Goal: Task Accomplishment & Management: Complete application form

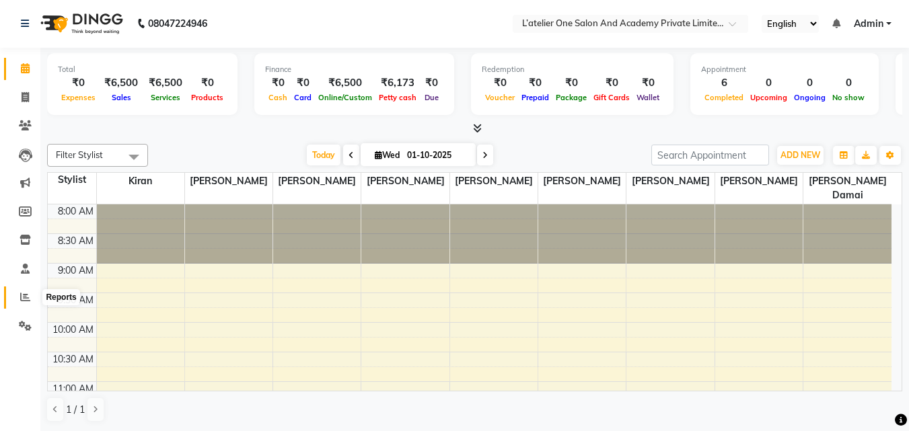
click at [26, 300] on icon at bounding box center [25, 297] width 10 height 10
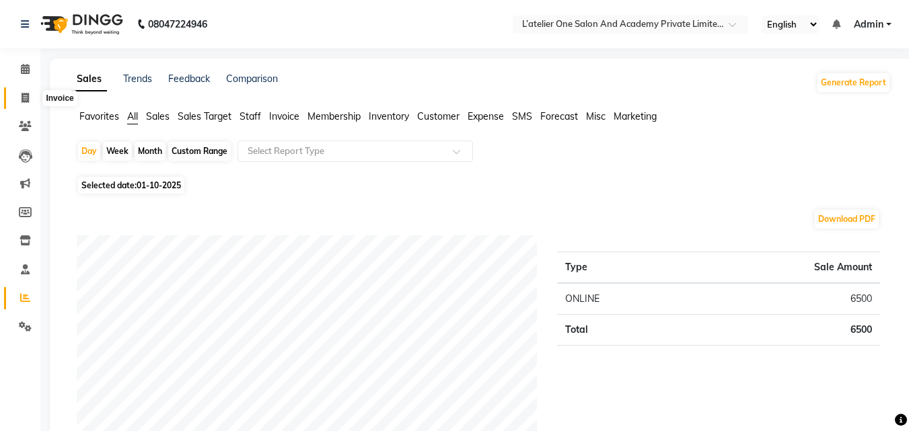
click at [20, 93] on span at bounding box center [25, 98] width 24 height 15
select select "6939"
select select "service"
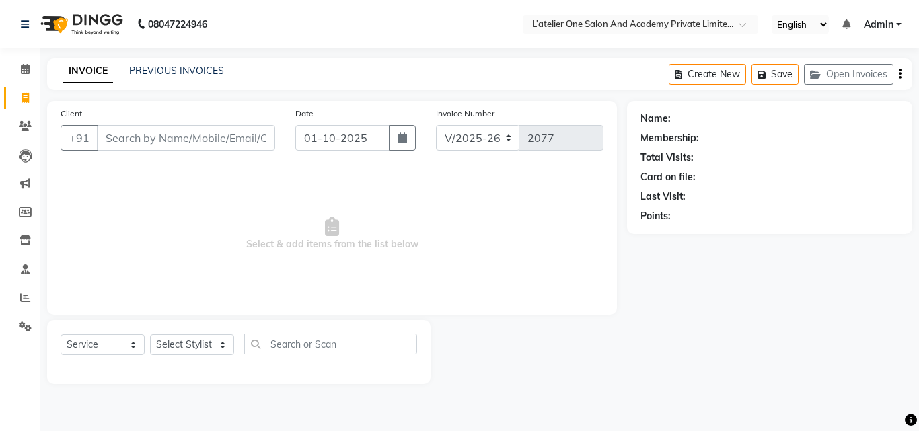
click at [106, 147] on input "Client" at bounding box center [186, 138] width 178 height 26
click at [229, 341] on select "Select Stylist [PERSON_NAME] [PERSON_NAME] [PERSON_NAME] [PERSON_NAME] [PERSON_…" at bounding box center [192, 344] width 84 height 21
select select "61341"
click at [150, 334] on select "Select Stylist [PERSON_NAME] [PERSON_NAME] [PERSON_NAME] [PERSON_NAME] [PERSON_…" at bounding box center [192, 344] width 84 height 21
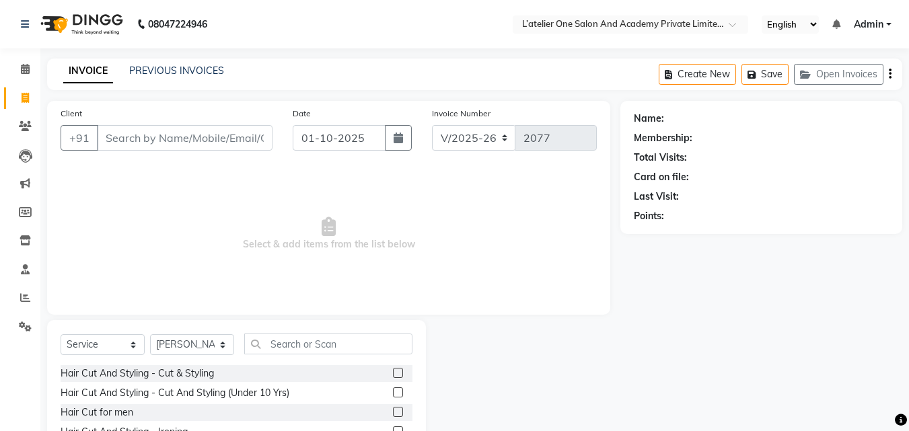
click at [393, 371] on label at bounding box center [398, 373] width 10 height 10
click at [393, 371] on input "checkbox" at bounding box center [397, 373] width 9 height 9
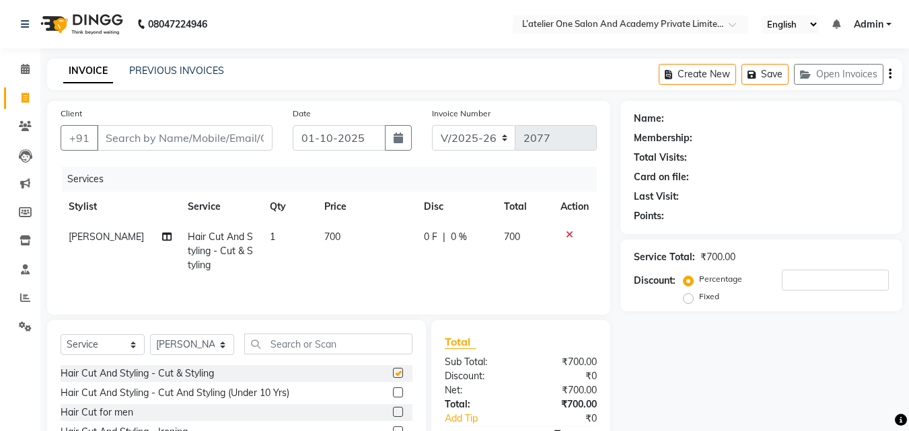
checkbox input "false"
click at [226, 345] on select "Select Stylist [PERSON_NAME] [PERSON_NAME] [PERSON_NAME] [PERSON_NAME] [PERSON_…" at bounding box center [192, 344] width 84 height 21
select select "69694"
click at [150, 334] on select "Select Stylist [PERSON_NAME] [PERSON_NAME] [PERSON_NAME] [PERSON_NAME] [PERSON_…" at bounding box center [192, 344] width 84 height 21
click at [393, 374] on label at bounding box center [398, 373] width 10 height 10
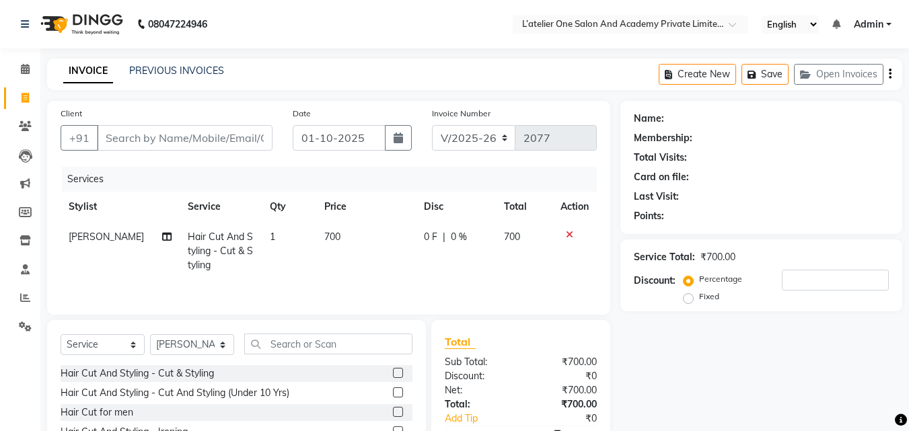
click at [393, 374] on input "checkbox" at bounding box center [397, 373] width 9 height 9
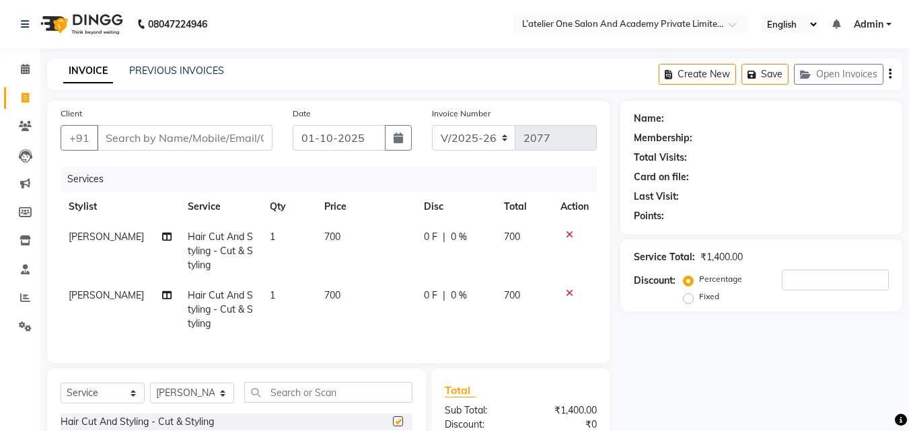
checkbox input "false"
click at [223, 404] on select "Select Stylist [PERSON_NAME] [PERSON_NAME] [PERSON_NAME] [PERSON_NAME] [PERSON_…" at bounding box center [192, 393] width 84 height 21
select select "57084"
click at [150, 393] on select "Select Stylist [PERSON_NAME] [PERSON_NAME] [PERSON_NAME] [PERSON_NAME] [PERSON_…" at bounding box center [192, 393] width 84 height 21
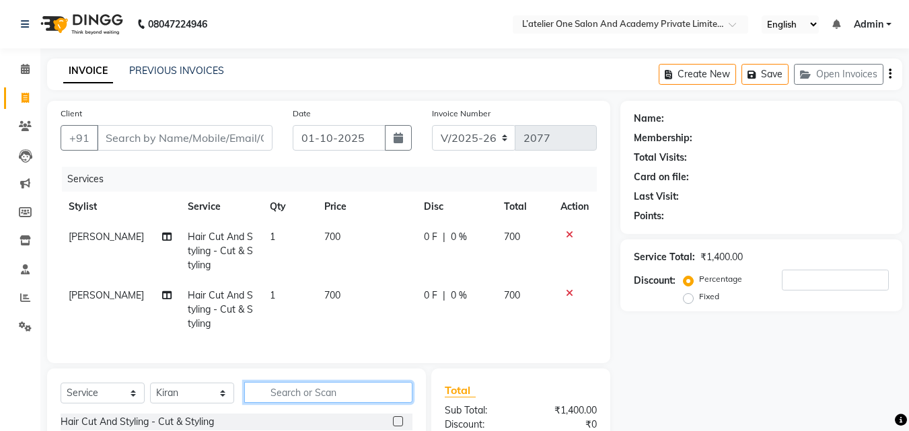
click at [299, 402] on input "text" at bounding box center [328, 392] width 168 height 21
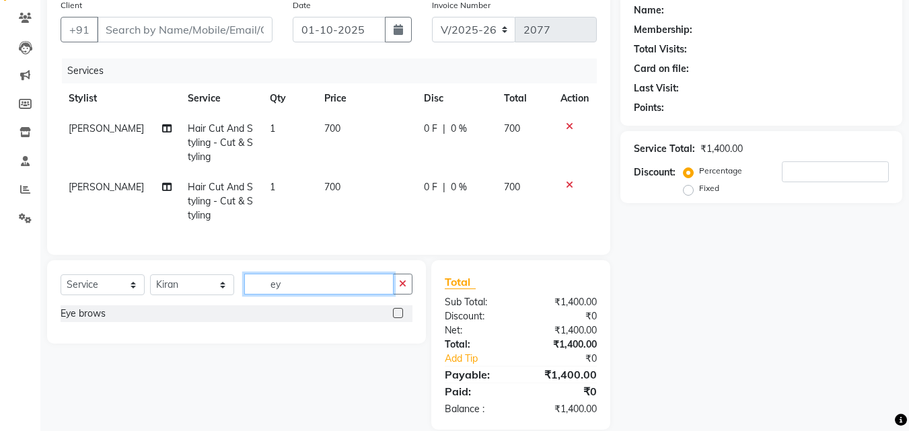
scroll to position [114, 0]
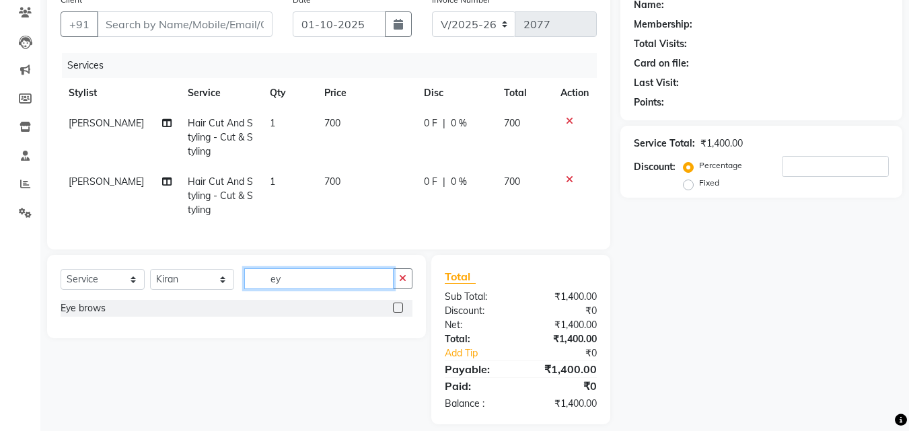
type input "ey"
drag, startPoint x: 299, startPoint y: 401, endPoint x: 329, endPoint y: 348, distance: 61.2
click at [329, 348] on div "Select Service Product Membership Package Voucher Prepaid Gift Card Select Styl…" at bounding box center [231, 340] width 389 height 170
click at [394, 313] on label at bounding box center [398, 308] width 10 height 10
click at [394, 313] on input "checkbox" at bounding box center [397, 308] width 9 height 9
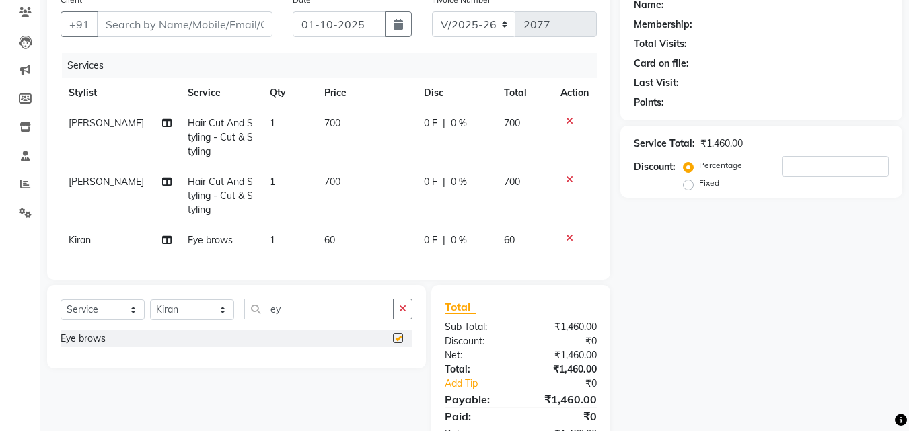
checkbox input "false"
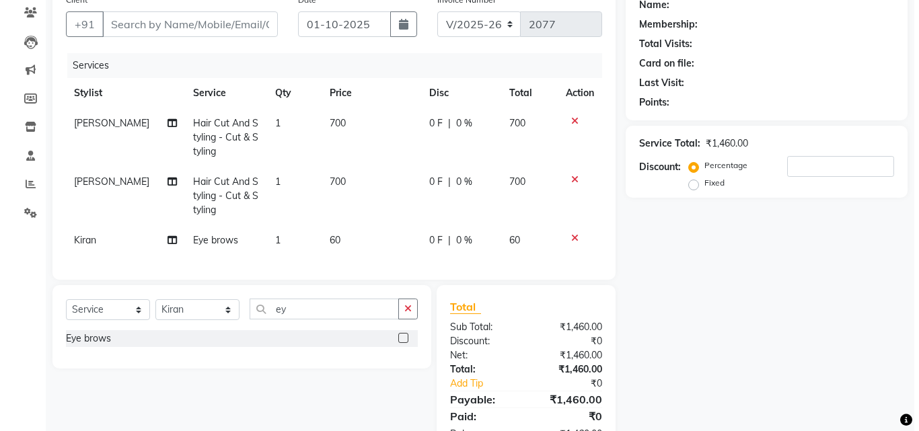
scroll to position [0, 0]
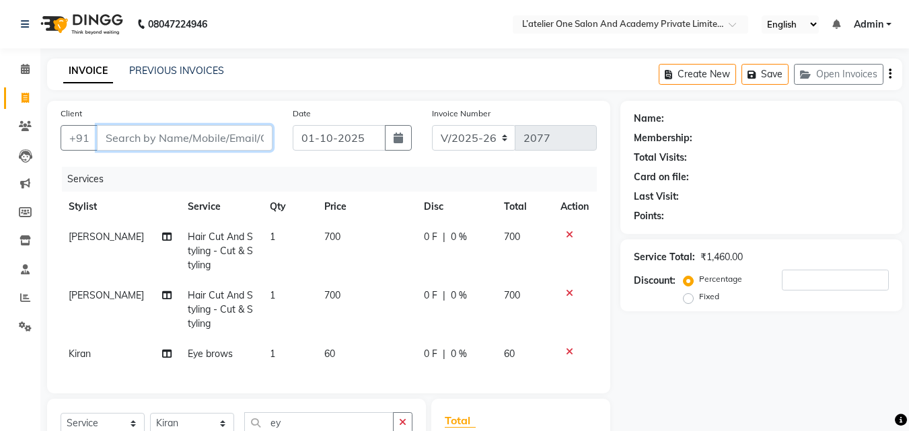
click at [160, 133] on input "Client" at bounding box center [185, 138] width 176 height 26
type input "8"
type input "0"
type input "8291387798"
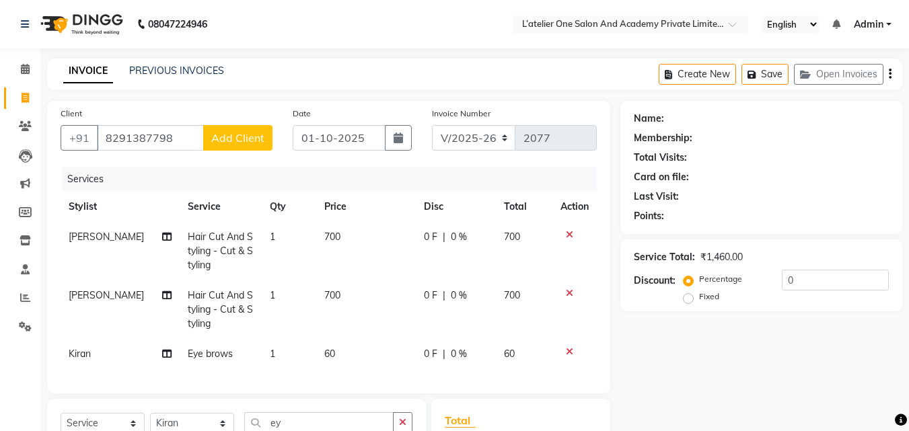
click at [223, 142] on span "Add Client" at bounding box center [237, 137] width 53 height 13
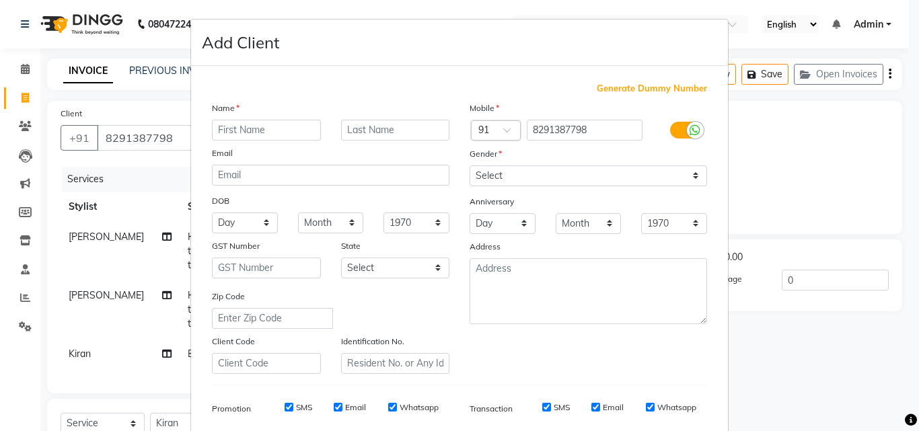
click at [252, 133] on input "text" at bounding box center [266, 130] width 109 height 21
click at [263, 122] on input "text" at bounding box center [266, 130] width 109 height 21
type input "murnali"
click at [565, 177] on select "Select [DEMOGRAPHIC_DATA] [DEMOGRAPHIC_DATA] Other Prefer Not To Say" at bounding box center [589, 176] width 238 height 21
select select "[DEMOGRAPHIC_DATA]"
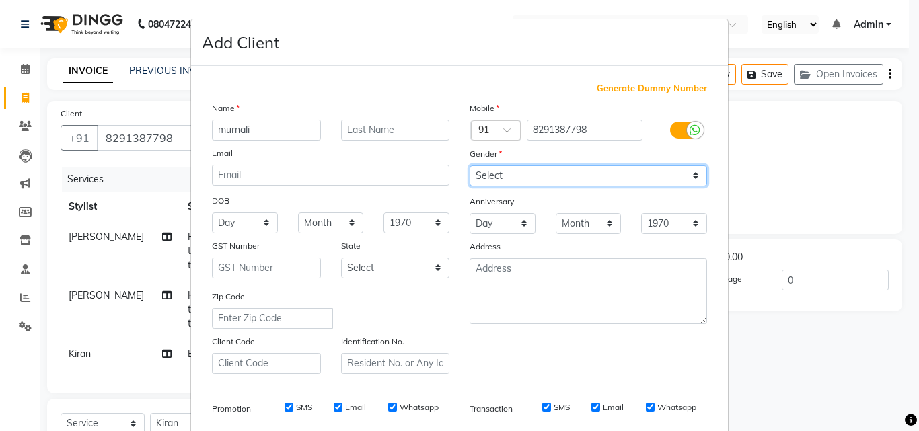
click at [470, 166] on select "Select [DEMOGRAPHIC_DATA] [DEMOGRAPHIC_DATA] Other Prefer Not To Say" at bounding box center [589, 176] width 238 height 21
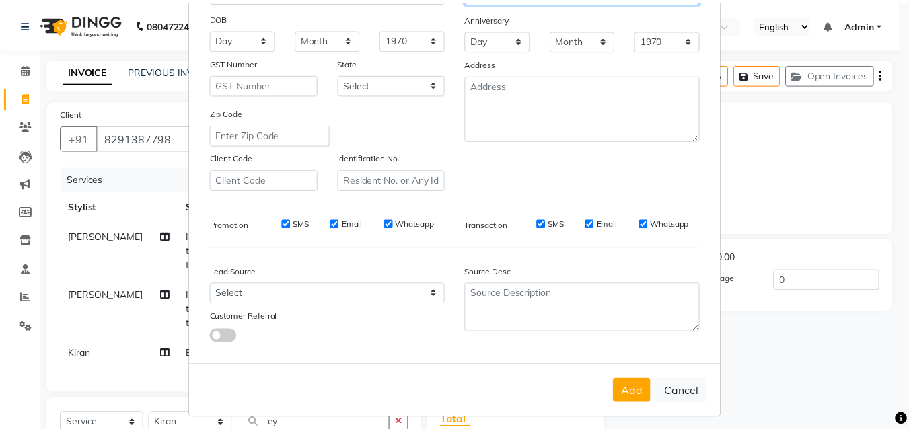
scroll to position [190, 0]
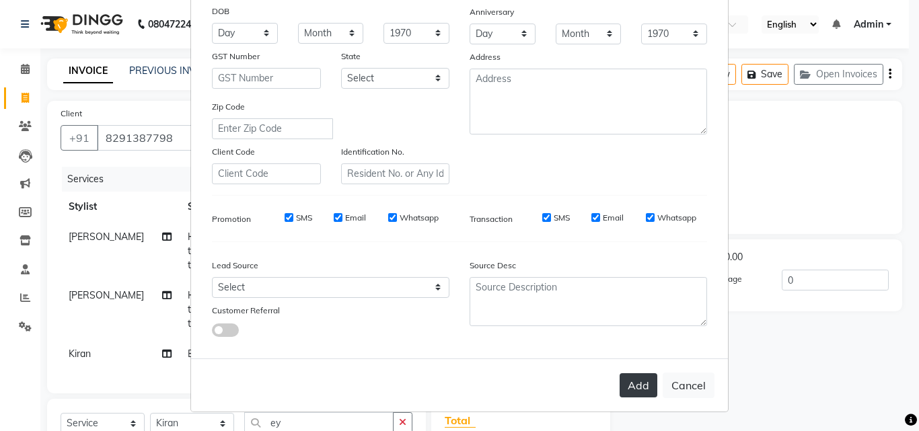
click at [636, 384] on button "Add" at bounding box center [639, 386] width 38 height 24
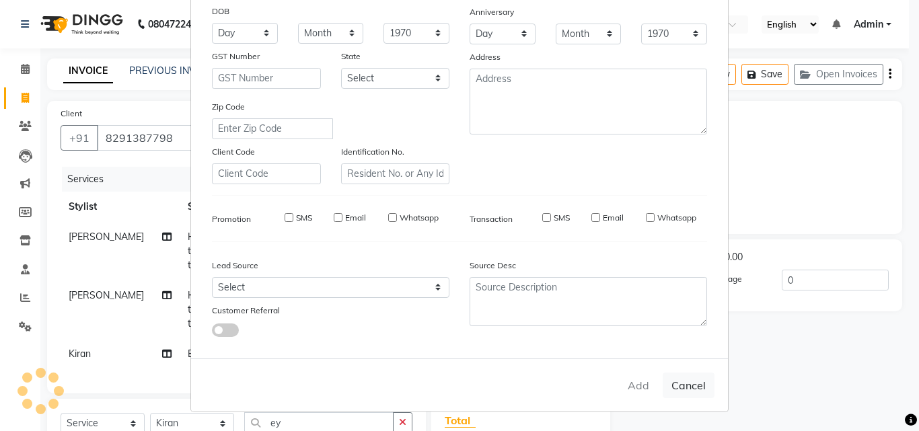
select select
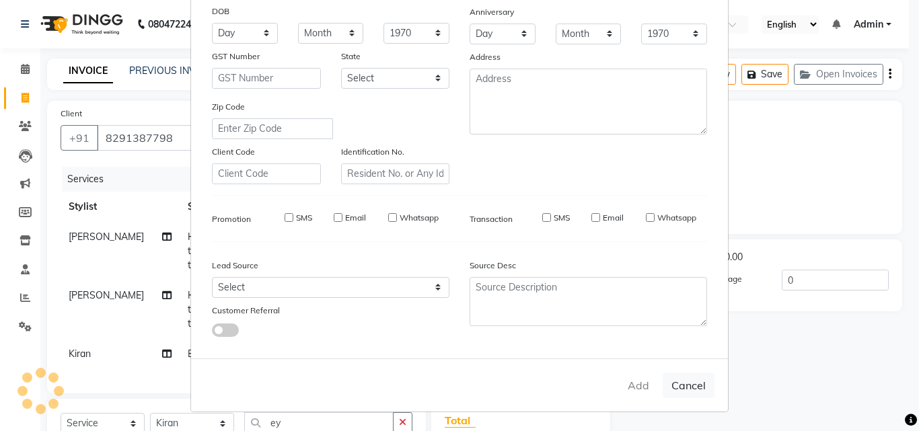
select select
checkbox input "false"
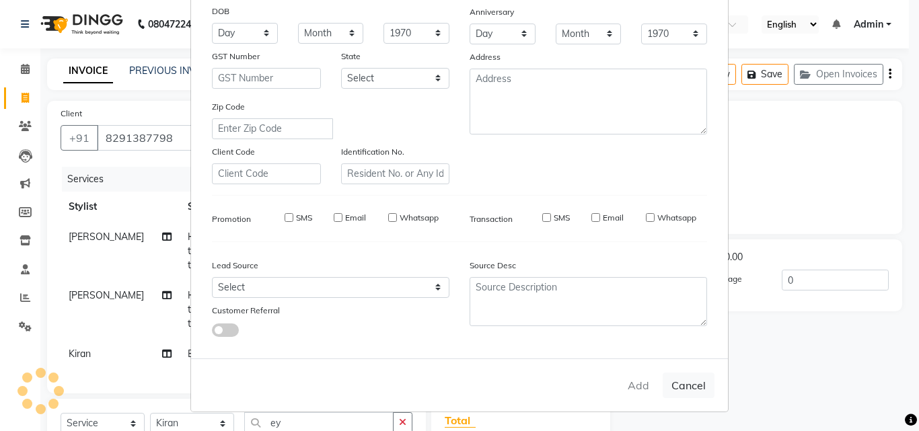
checkbox input "false"
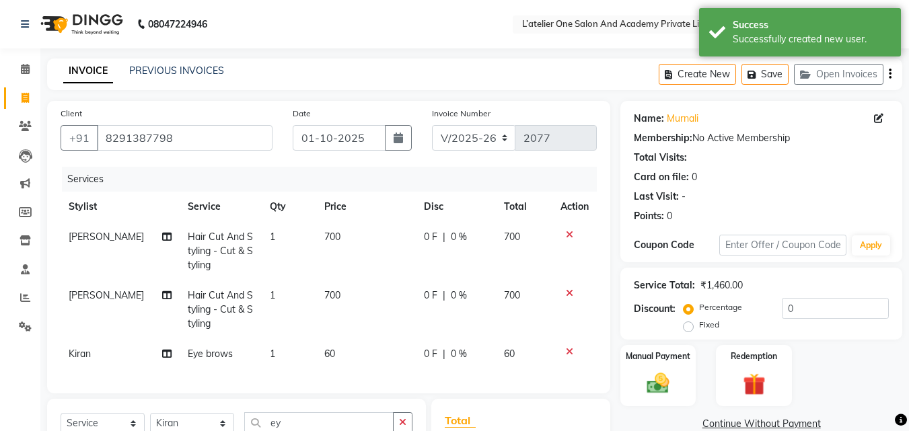
scroll to position [168, 0]
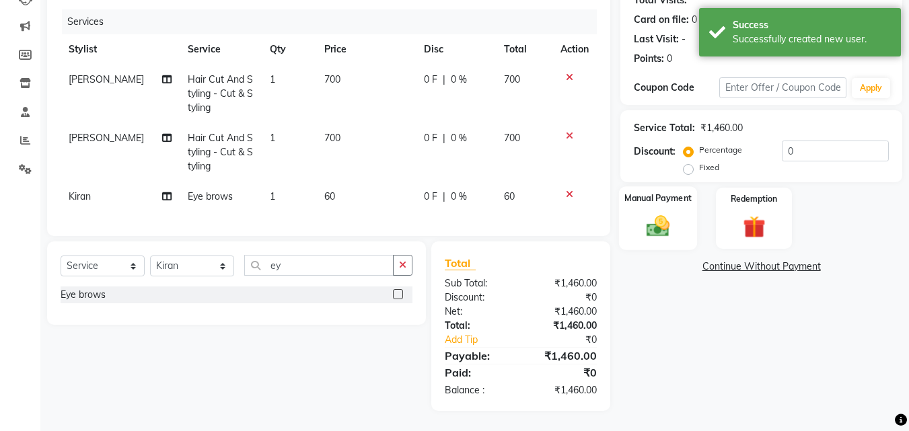
click at [643, 213] on img at bounding box center [658, 226] width 38 height 27
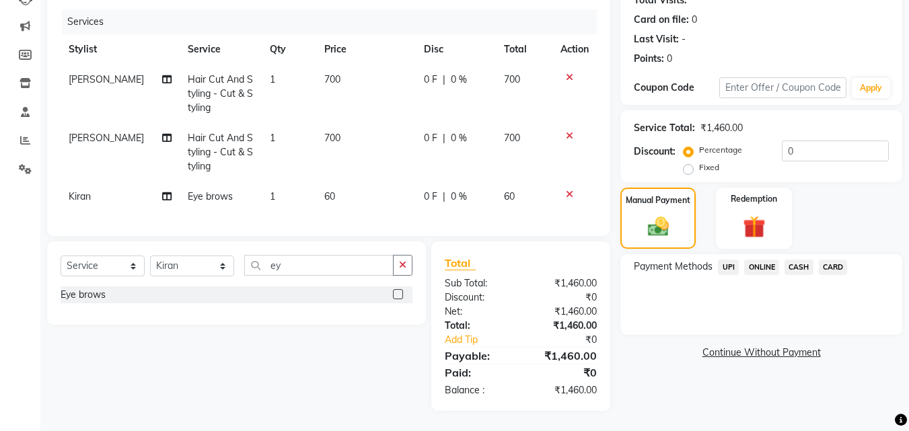
click at [806, 260] on span "CASH" at bounding box center [799, 267] width 29 height 15
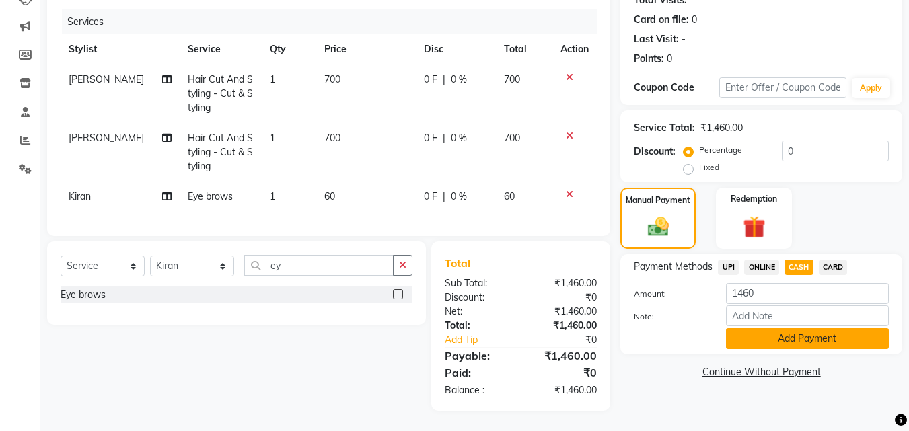
click at [781, 334] on button "Add Payment" at bounding box center [807, 338] width 163 height 21
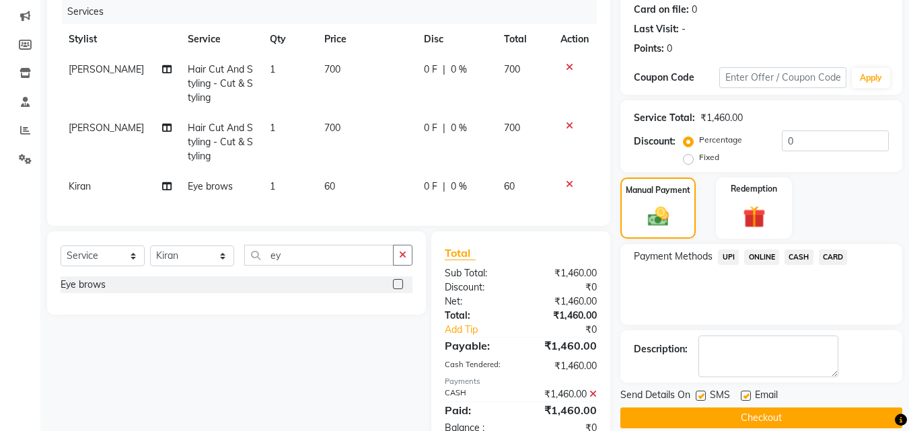
scroll to position [215, 0]
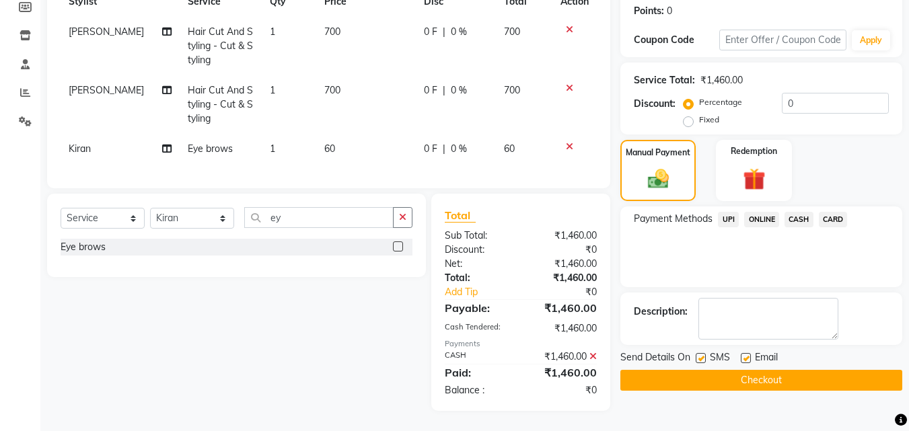
click at [750, 372] on button "Checkout" at bounding box center [762, 380] width 282 height 21
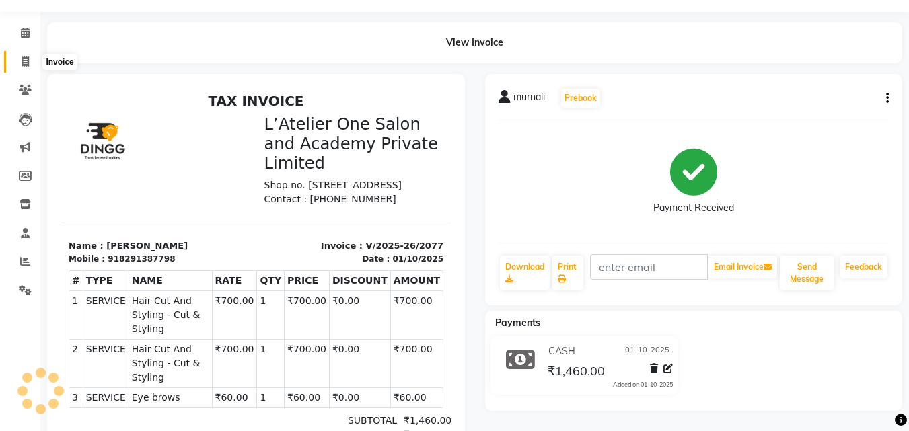
click at [28, 61] on icon at bounding box center [25, 62] width 7 height 10
select select "service"
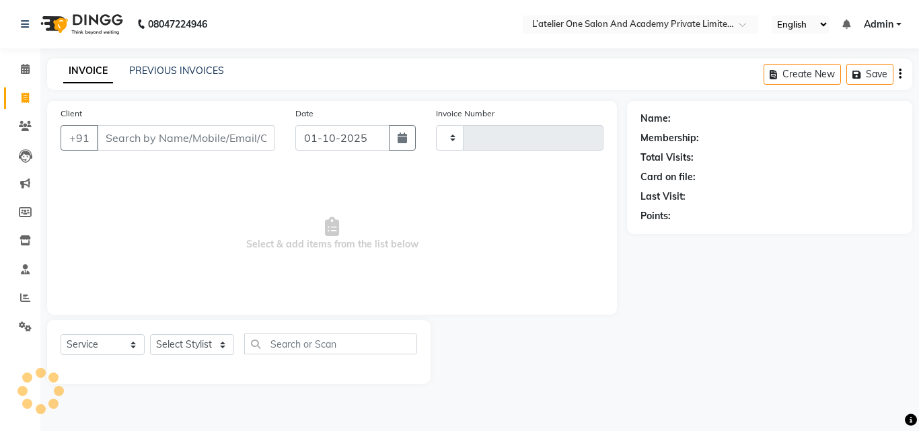
click at [135, 129] on input "Client" at bounding box center [186, 138] width 178 height 26
type input "9021"
type input "2078"
select select "6939"
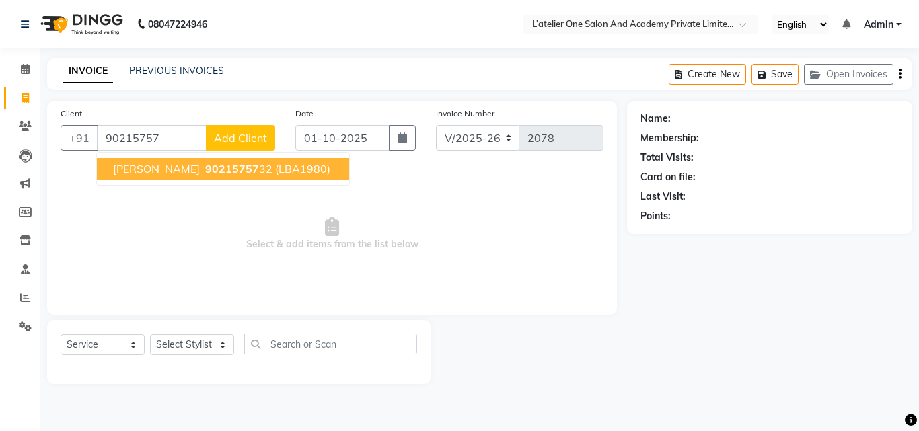
click at [162, 171] on span "[PERSON_NAME]" at bounding box center [156, 168] width 87 height 13
type input "9021575732"
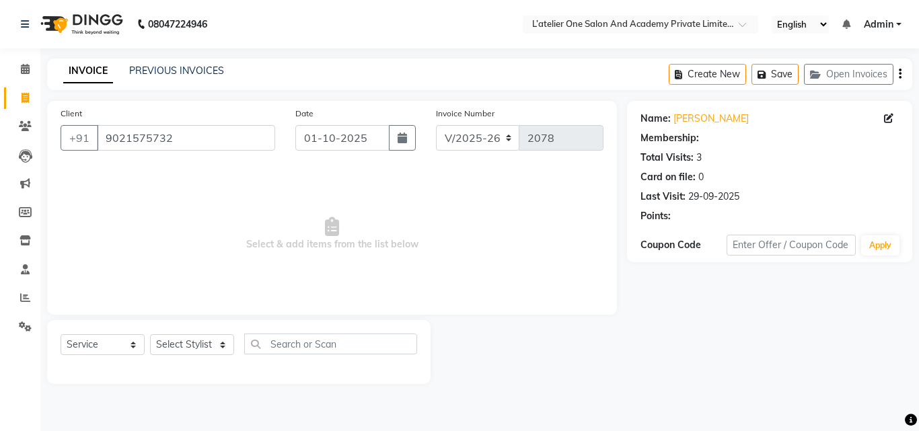
select select "2: Object"
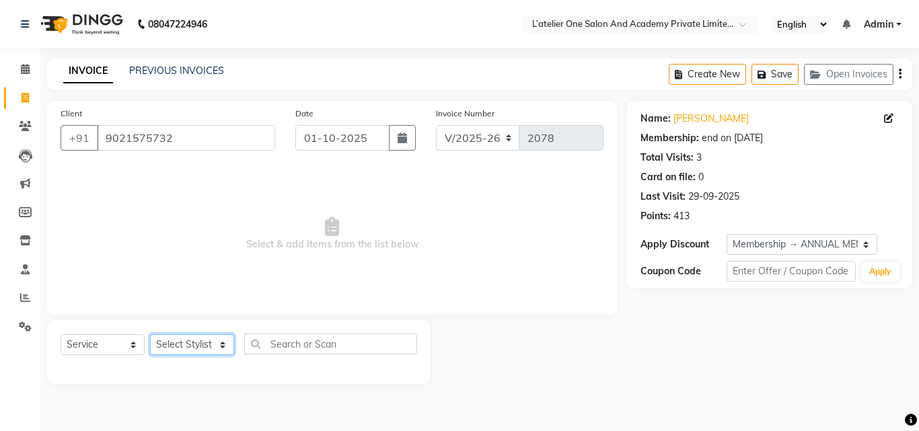
click at [192, 338] on select "Select Stylist [PERSON_NAME] [PERSON_NAME] [PERSON_NAME] [PERSON_NAME] [PERSON_…" at bounding box center [192, 344] width 84 height 21
select select "55369"
click at [150, 334] on select "Select Stylist [PERSON_NAME] [PERSON_NAME] [PERSON_NAME] [PERSON_NAME] [PERSON_…" at bounding box center [192, 344] width 84 height 21
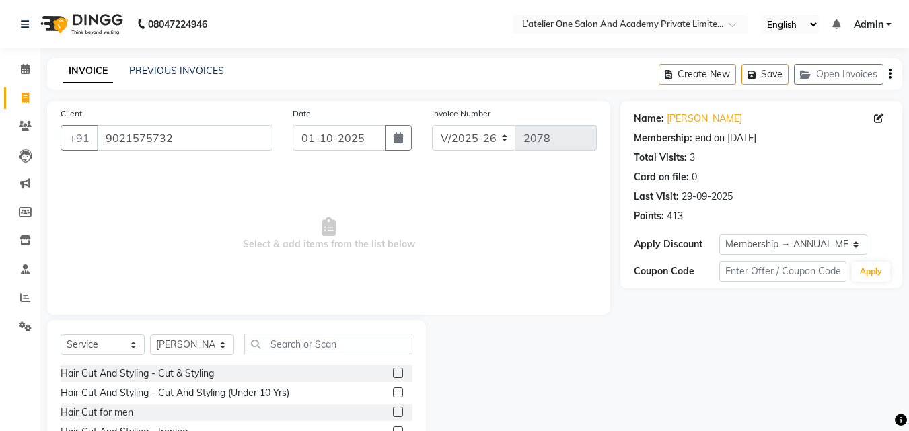
click at [393, 374] on label at bounding box center [398, 373] width 10 height 10
click at [393, 374] on input "checkbox" at bounding box center [397, 373] width 9 height 9
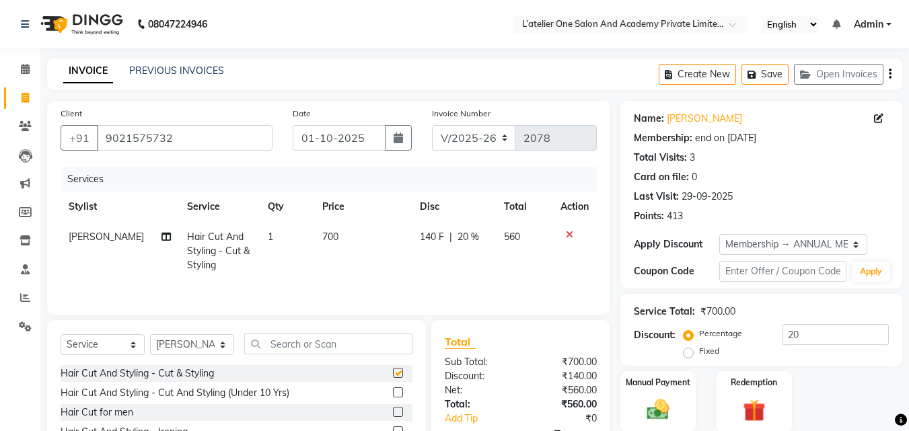
checkbox input "false"
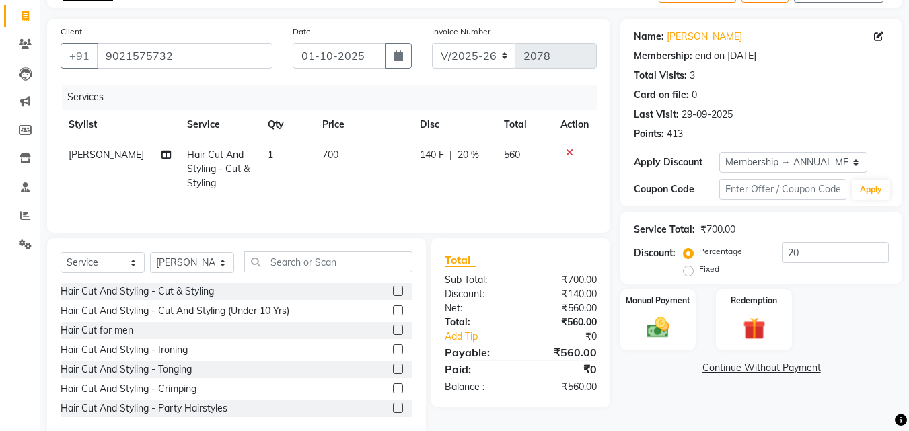
scroll to position [88, 0]
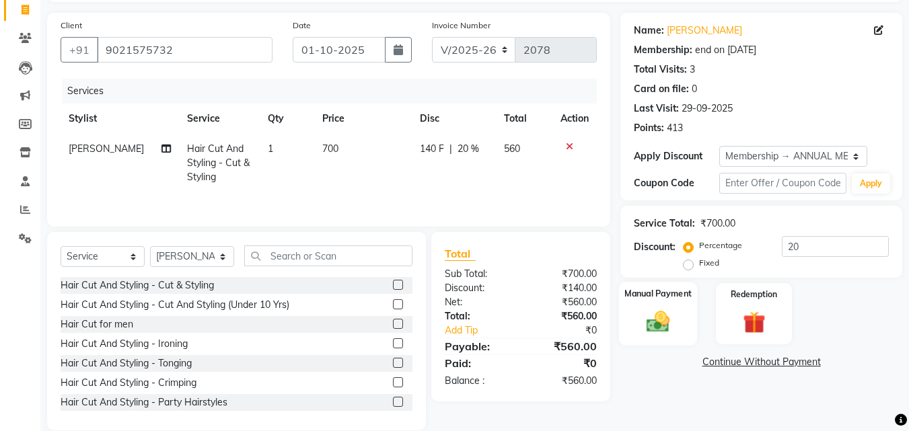
click at [641, 316] on img at bounding box center [658, 321] width 38 height 27
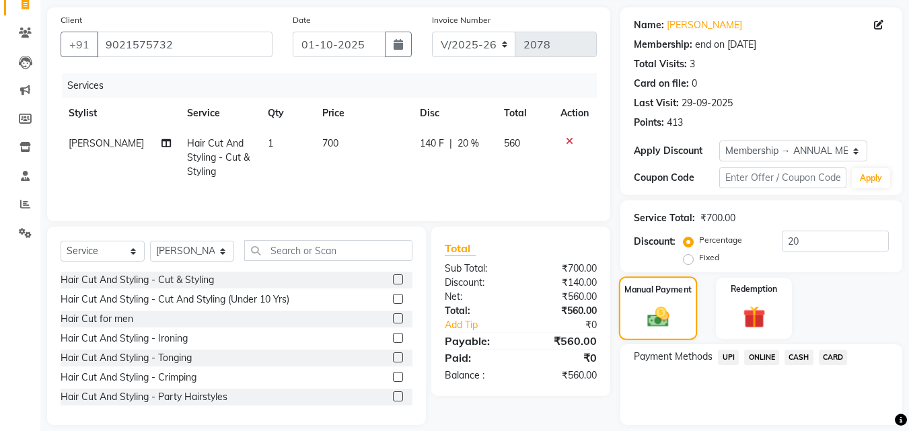
scroll to position [94, 0]
click at [728, 355] on span "UPI" at bounding box center [728, 356] width 21 height 15
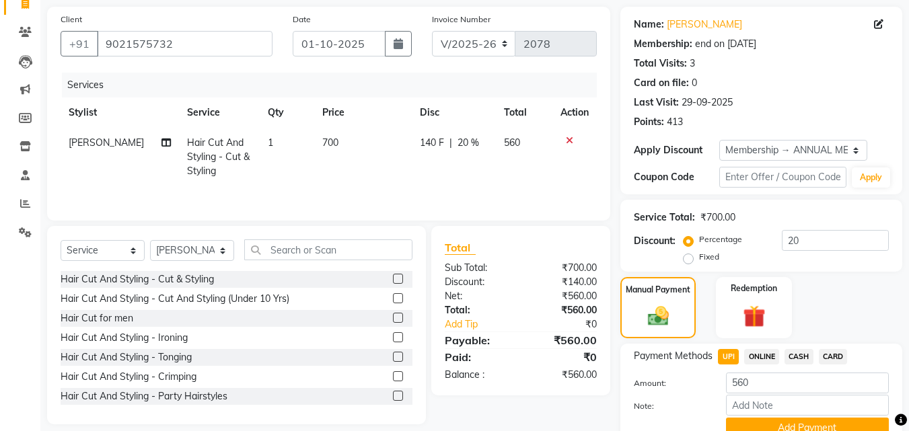
scroll to position [155, 0]
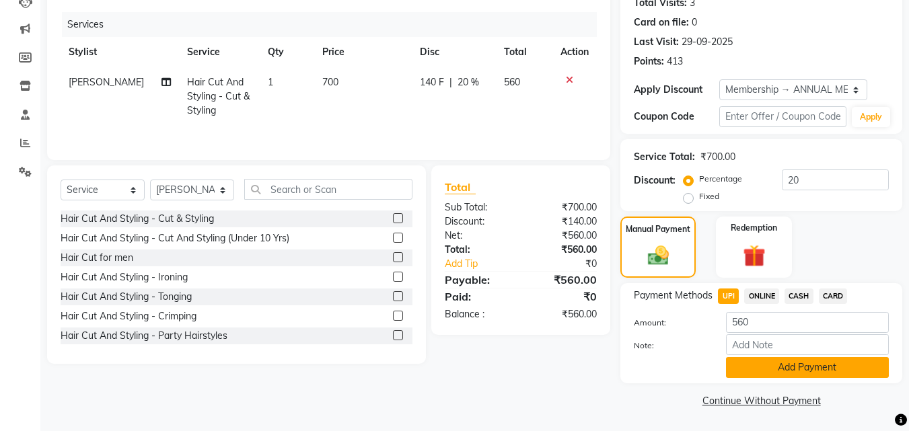
click at [816, 370] on button "Add Payment" at bounding box center [807, 367] width 163 height 21
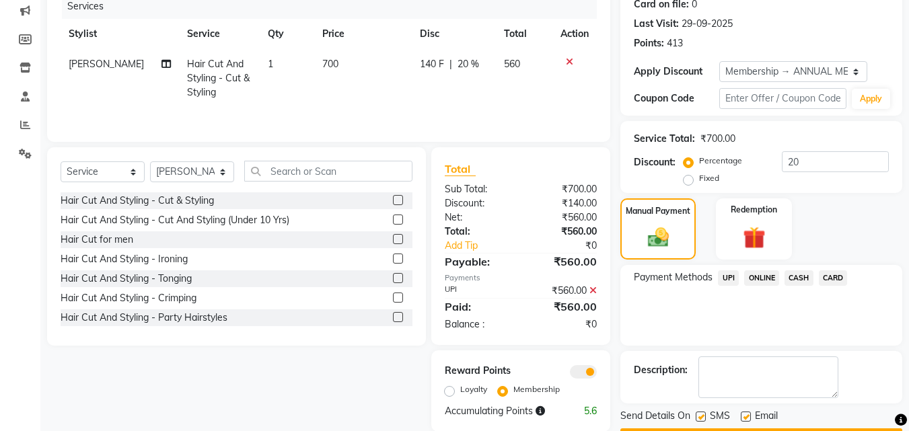
scroll to position [211, 0]
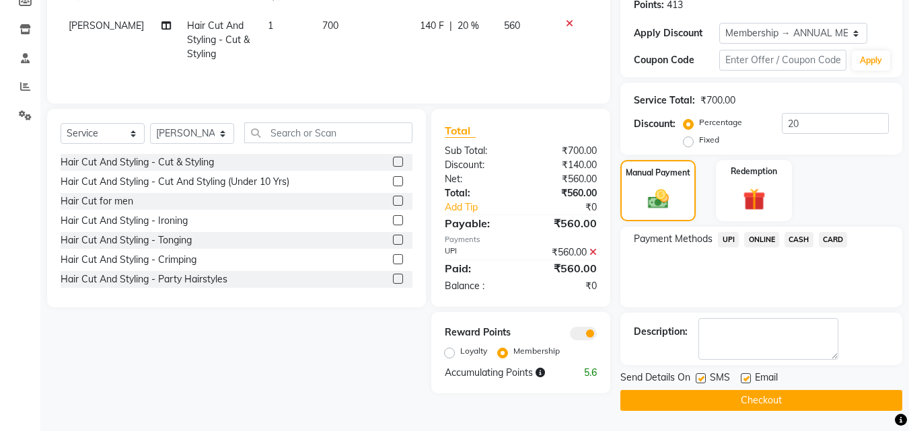
click at [785, 406] on button "Checkout" at bounding box center [762, 400] width 282 height 21
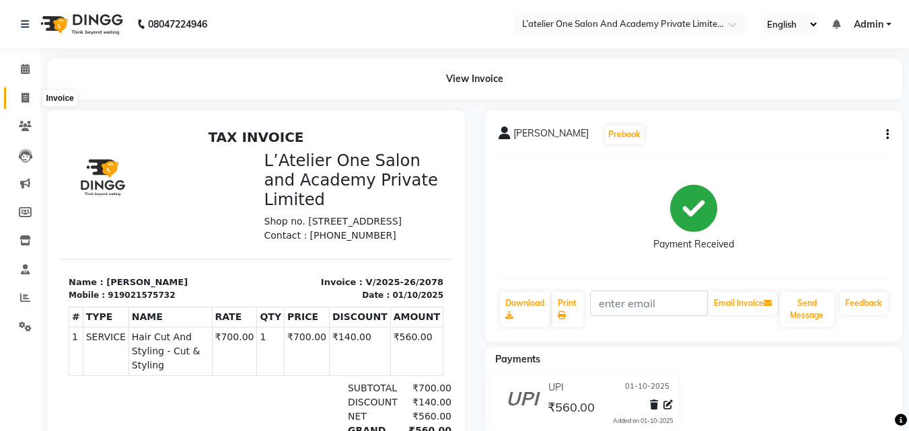
click at [31, 96] on span at bounding box center [25, 98] width 24 height 15
select select "service"
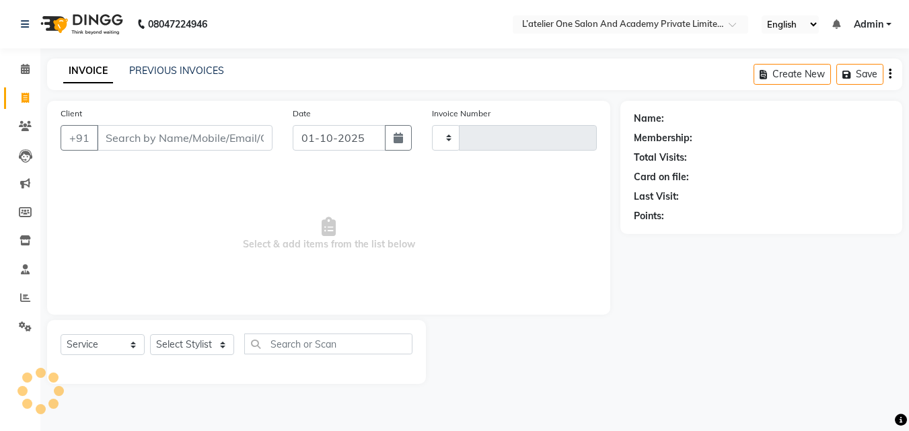
type input "2079"
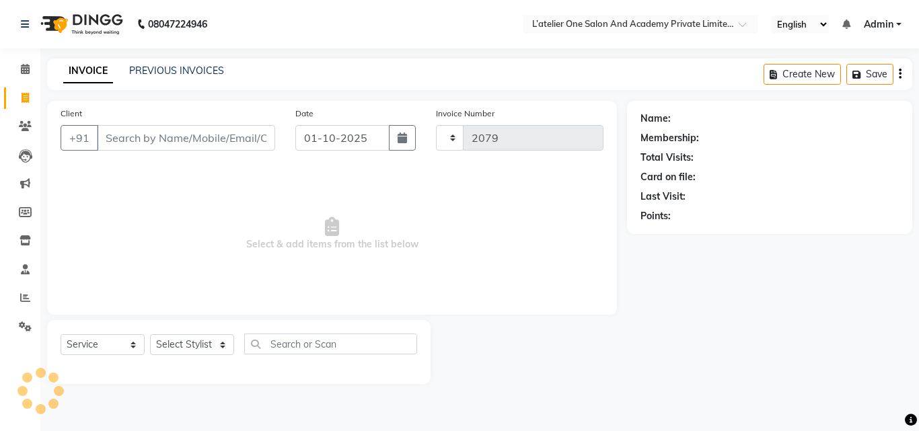
select select "6939"
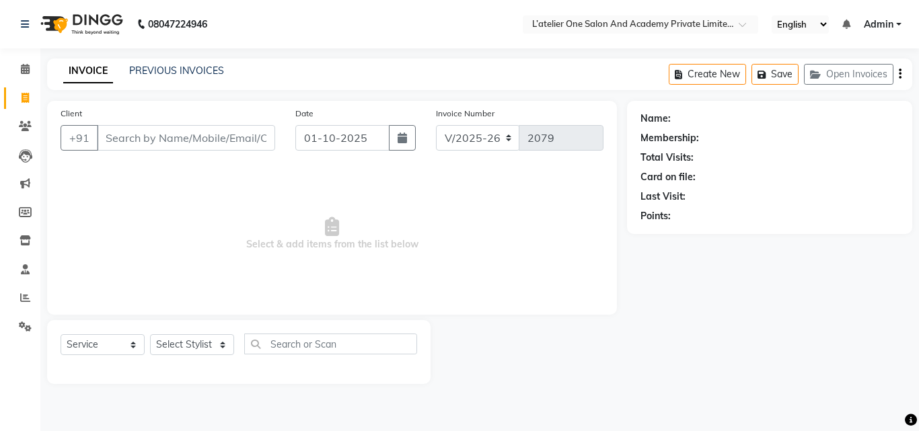
click at [133, 131] on input "Client" at bounding box center [186, 138] width 178 height 26
type input "r"
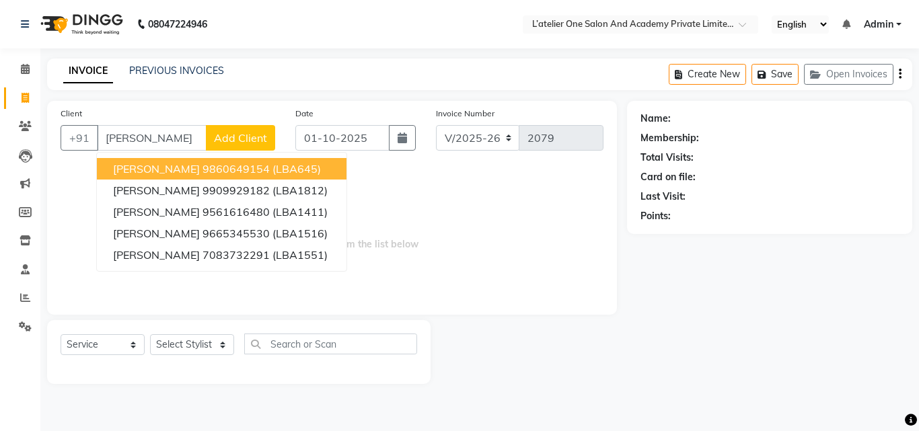
type input "[PERSON_NAME]"
